Goal: Navigation & Orientation: Find specific page/section

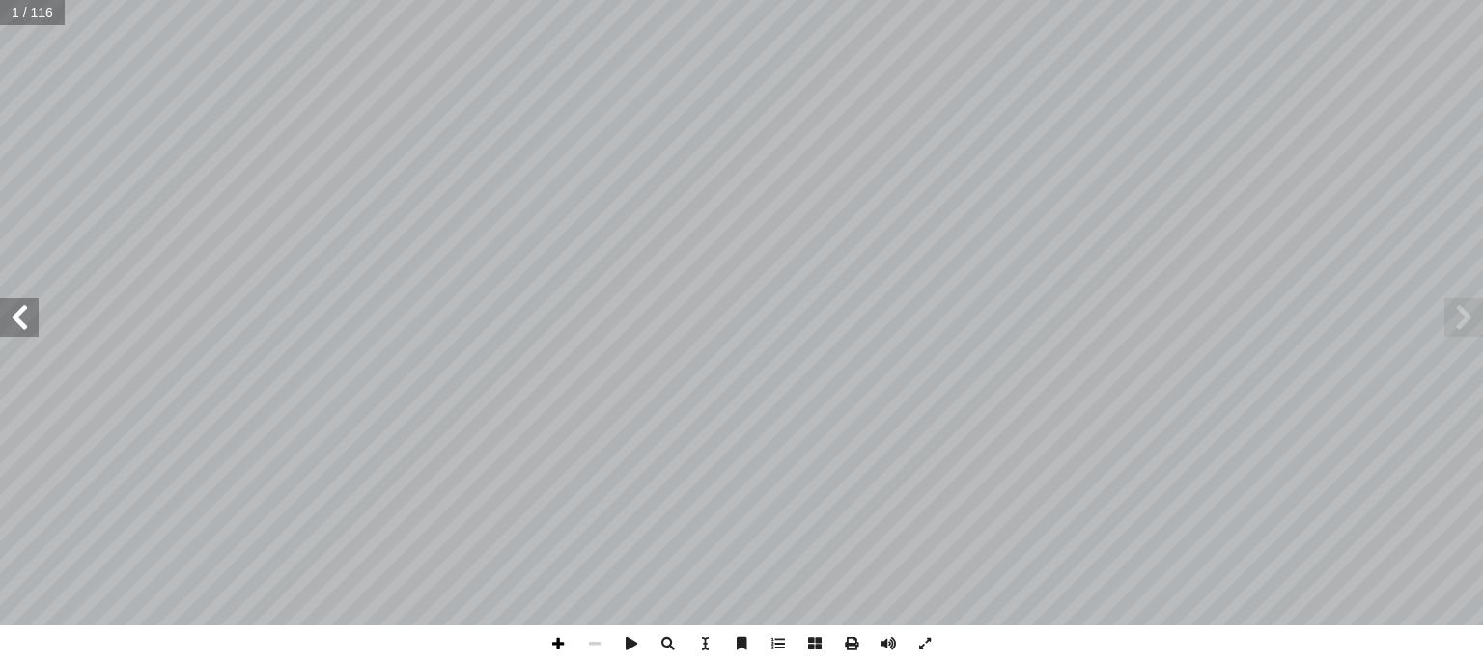
click at [557, 653] on span at bounding box center [558, 644] width 37 height 37
click at [595, 643] on span at bounding box center [594, 644] width 37 height 37
click at [19, 18] on input "text" at bounding box center [32, 12] width 64 height 25
type input "**"
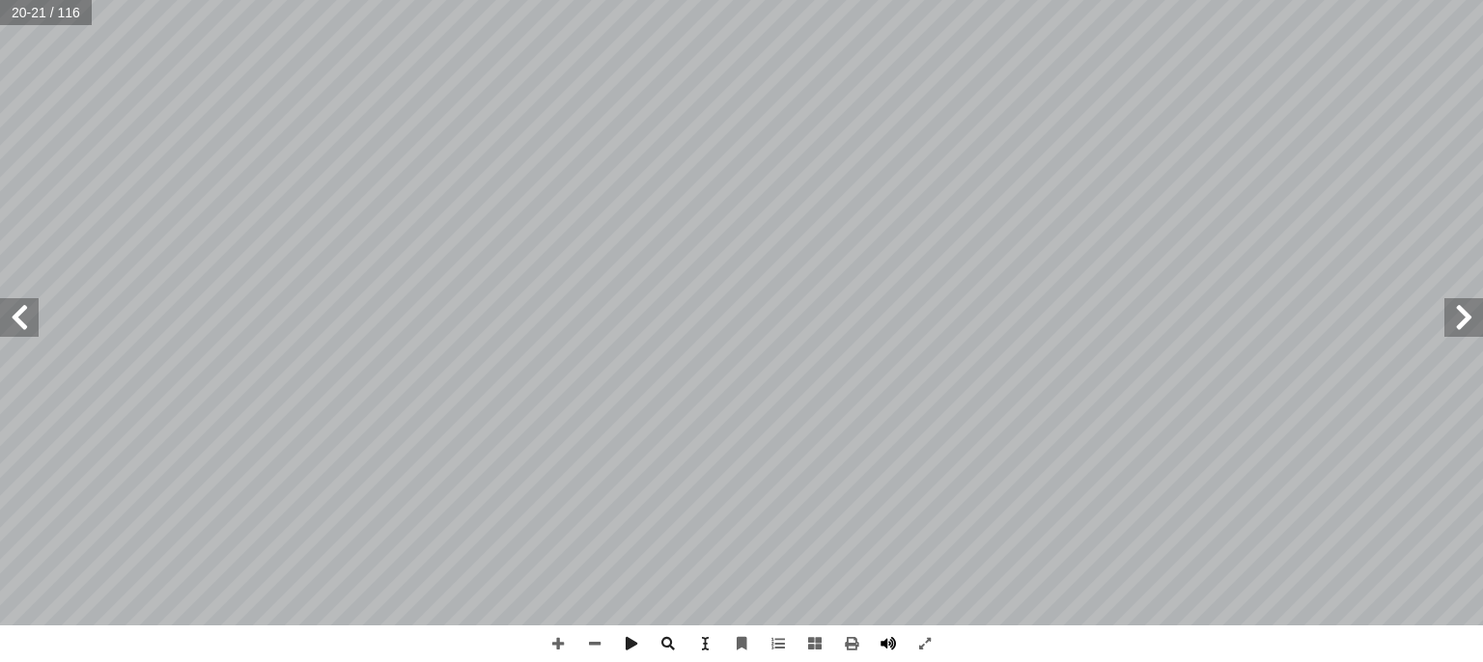
click at [884, 643] on span at bounding box center [888, 644] width 37 height 37
click at [556, 643] on span at bounding box center [558, 644] width 37 height 37
click at [337, 503] on div "١ 6 ات ّ لائعي ّ الط :) 5 نشاط ( ات ّ ولي أ : ال� ً � ل و أ ا جيب: أ تية و� آ ل…" at bounding box center [741, 313] width 1483 height 626
click at [598, 646] on span at bounding box center [594, 644] width 37 height 37
click at [571, 651] on span at bounding box center [558, 644] width 37 height 37
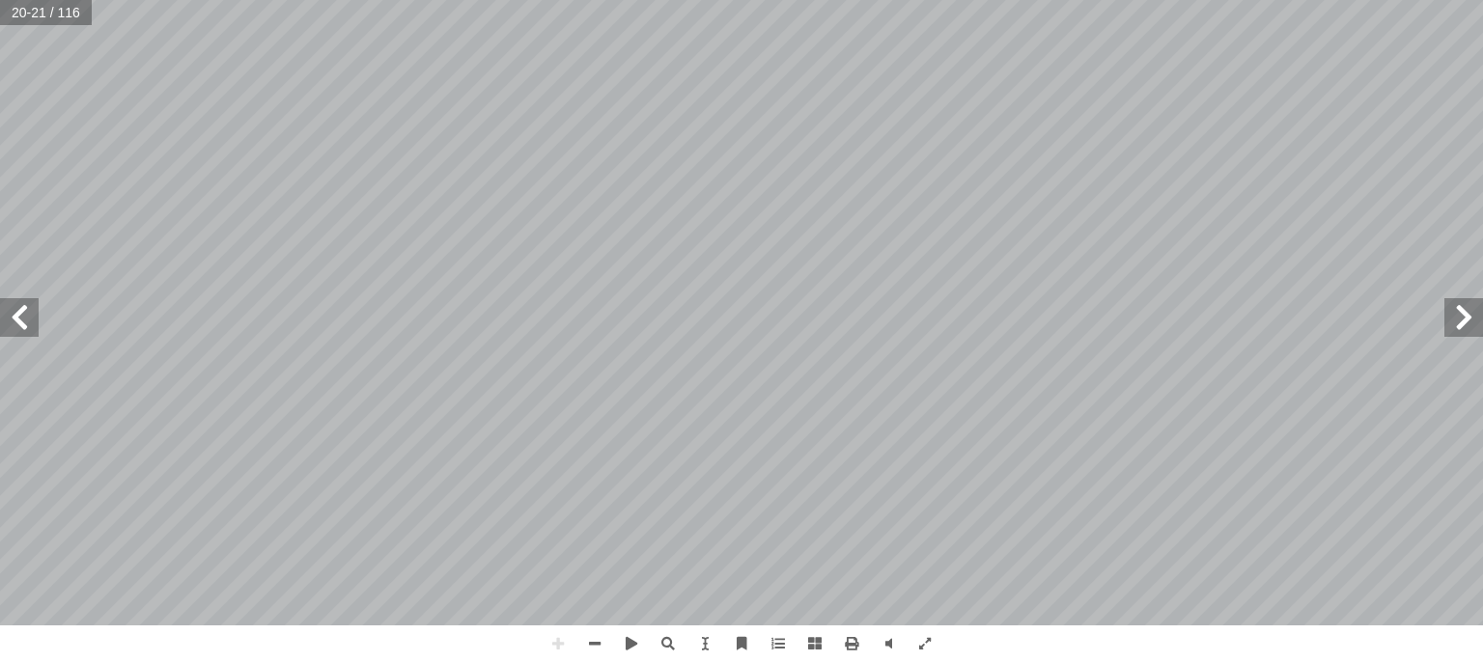
click at [1170, 0] on html "الصفحة الرئيسية الصف الأول الصف الثاني الصف الثالث الصف الرابع الصف الخامس الصف…" at bounding box center [741, 88] width 1483 height 176
